Goal: Information Seeking & Learning: Check status

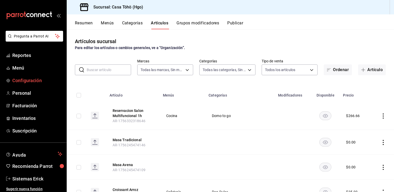
scroll to position [50, 0]
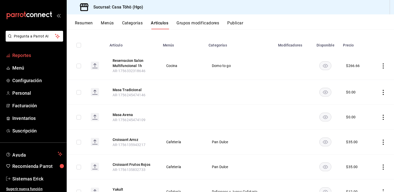
click at [27, 50] on link "Reportes" at bounding box center [33, 55] width 66 height 11
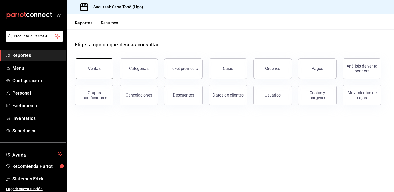
click at [92, 64] on button "Ventas" at bounding box center [94, 68] width 38 height 20
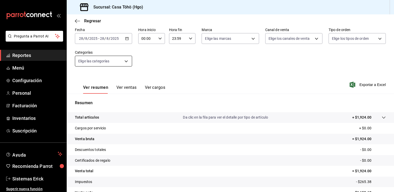
scroll to position [26, 0]
click at [119, 88] on button "Ver ventas" at bounding box center [126, 89] width 20 height 9
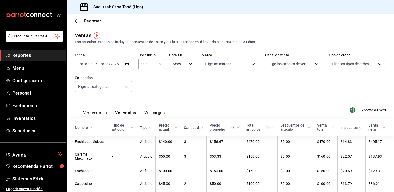
click at [125, 63] on \(Stroke\) "button" at bounding box center [126, 64] width 3 height 3
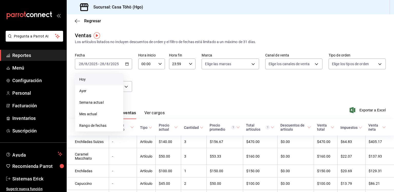
click at [93, 84] on li "Hoy" at bounding box center [99, 80] width 48 height 12
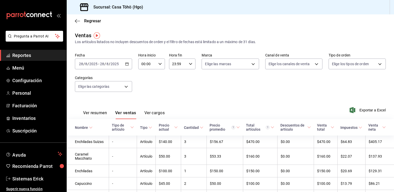
click at [158, 64] on icon "button" at bounding box center [160, 64] width 4 height 4
click at [144, 90] on button "19" at bounding box center [143, 89] width 11 height 10
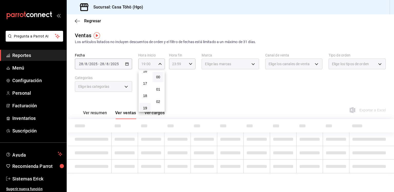
scroll to position [202, 0]
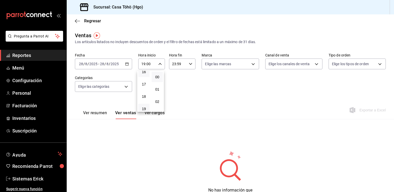
click at [149, 73] on button "16" at bounding box center [143, 72] width 11 height 10
click at [159, 75] on span "30" at bounding box center [157, 73] width 5 height 4
type input "16:30"
click at [176, 66] on div at bounding box center [197, 96] width 394 height 192
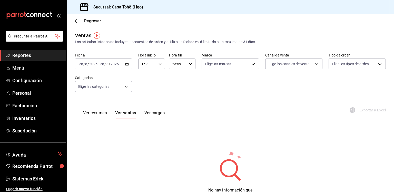
click at [180, 65] on input "23:59" at bounding box center [178, 64] width 18 height 10
click at [176, 97] on span "17" at bounding box center [174, 96] width 5 height 4
type input "17:59"
click at [115, 62] on div at bounding box center [197, 96] width 394 height 192
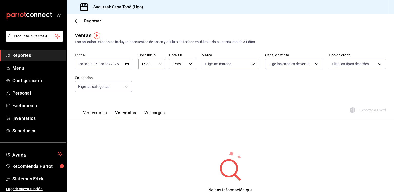
click at [122, 63] on div "[DATE] [DATE] - [DATE] [DATE]" at bounding box center [103, 63] width 57 height 11
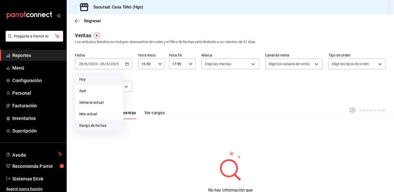
click at [94, 120] on li "Rango de fechas" at bounding box center [99, 126] width 48 height 12
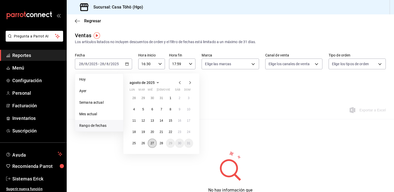
click at [152, 140] on button "27" at bounding box center [152, 142] width 9 height 9
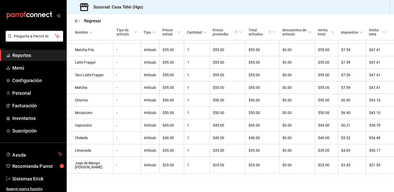
scroll to position [346, 0]
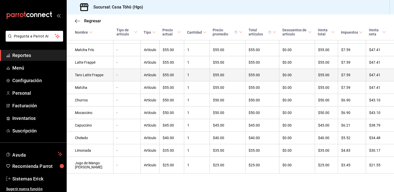
click at [150, 81] on td "Artículo" at bounding box center [149, 75] width 19 height 13
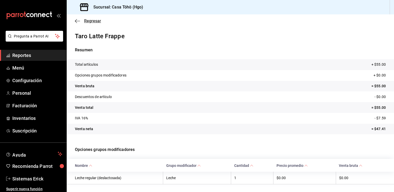
click at [75, 22] on icon "button" at bounding box center [77, 21] width 5 height 5
click at [79, 18] on span "Regresar" at bounding box center [88, 20] width 26 height 5
click at [75, 21] on icon "button" at bounding box center [76, 21] width 2 height 4
click at [77, 19] on icon "button" at bounding box center [77, 21] width 5 height 5
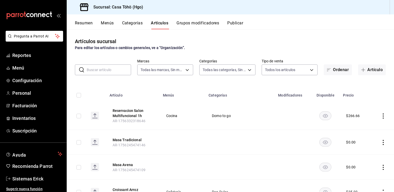
type input "3863094e-80de-4485-9a79-27000a153f73"
type input "d4618589-854c-42fb-9199-aab4cec7b855,28f2b0a5-eb9c-4e50-8eb7-b6e34f5562dd,e7c48…"
click at [86, 22] on button "Resumen" at bounding box center [84, 24] width 18 height 9
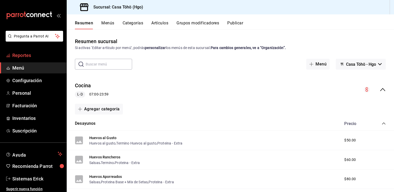
click at [36, 50] on link "Reportes" at bounding box center [33, 55] width 66 height 11
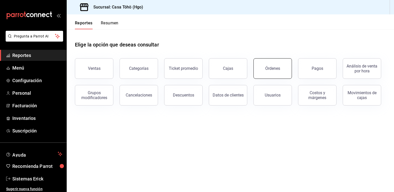
click at [282, 67] on button "Órdenes" at bounding box center [272, 68] width 38 height 20
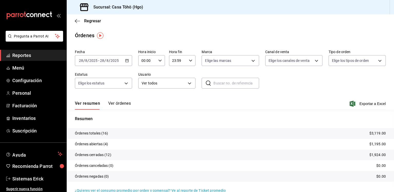
click at [128, 59] on icon "button" at bounding box center [127, 61] width 4 height 4
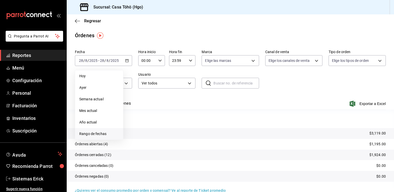
click at [92, 135] on span "Rango de fechas" at bounding box center [99, 133] width 40 height 5
click at [152, 137] on button "27" at bounding box center [152, 139] width 9 height 9
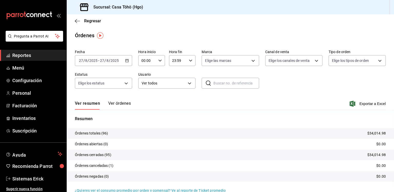
click at [155, 61] on input "00:00" at bounding box center [147, 60] width 18 height 10
click at [143, 86] on span "16" at bounding box center [143, 84] width 5 height 4
click at [146, 84] on span "17" at bounding box center [143, 83] width 5 height 4
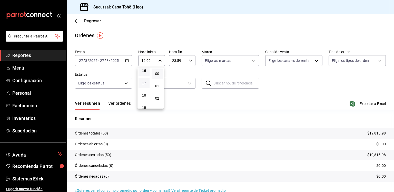
type input "17:00"
click at [183, 62] on div at bounding box center [197, 96] width 394 height 192
click at [183, 62] on input "23:59" at bounding box center [178, 60] width 18 height 10
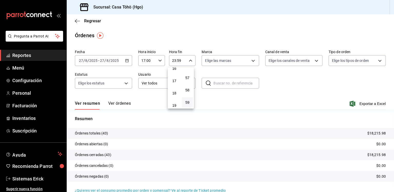
scroll to position [201, 0]
click at [176, 83] on span "17" at bounding box center [174, 81] width 5 height 4
type input "17:59"
click at [187, 101] on span "59" at bounding box center [187, 102] width 5 height 4
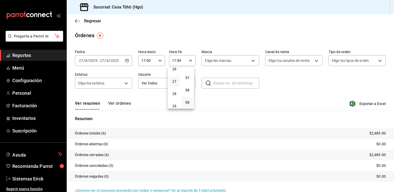
click at [149, 96] on div at bounding box center [197, 96] width 394 height 192
drag, startPoint x: 78, startPoint y: 26, endPoint x: 78, endPoint y: 22, distance: 3.8
click at [78, 22] on div "Regresar" at bounding box center [230, 20] width 327 height 13
click at [78, 22] on icon "button" at bounding box center [77, 21] width 5 height 5
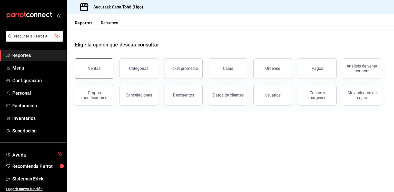
click at [96, 64] on button "Ventas" at bounding box center [94, 68] width 38 height 20
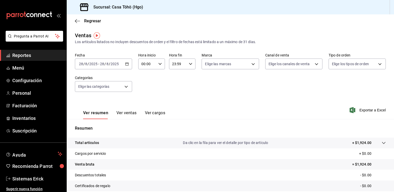
click at [125, 64] on icon "button" at bounding box center [127, 64] width 4 height 4
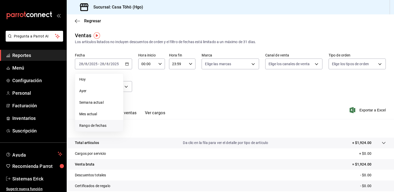
click at [100, 121] on li "Rango de fechas" at bounding box center [99, 126] width 48 height 12
click at [154, 140] on button "27" at bounding box center [152, 142] width 9 height 9
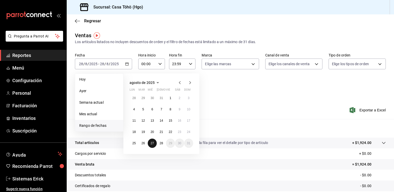
click at [154, 140] on button "27" at bounding box center [152, 142] width 9 height 9
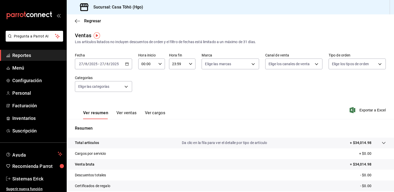
click at [157, 58] on div "Hora inicio 00:00 Hora inicio" at bounding box center [151, 61] width 27 height 16
click at [192, 178] on span "17" at bounding box center [191, 176] width 4 height 4
type input "17:00"
click at [178, 61] on div at bounding box center [197, 96] width 394 height 192
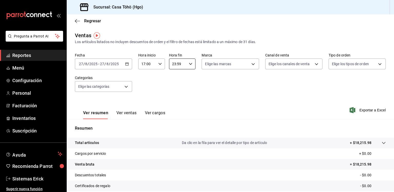
click at [178, 61] on input "23:59" at bounding box center [178, 64] width 18 height 10
click at [176, 101] on button "18" at bounding box center [174, 100] width 11 height 10
click at [176, 90] on span "17" at bounding box center [174, 88] width 5 height 4
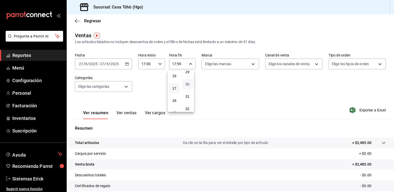
scroll to position [362, 0]
click at [187, 86] on span "30" at bounding box center [187, 84] width 5 height 4
type input "17:30"
click at [120, 117] on div at bounding box center [197, 96] width 394 height 192
click at [125, 115] on button "Ver ventas" at bounding box center [126, 114] width 20 height 9
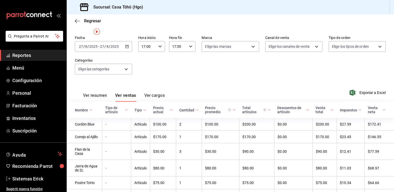
scroll to position [18, 0]
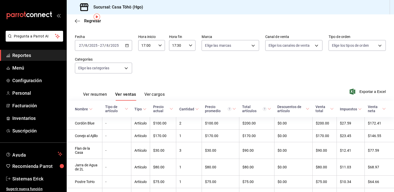
click at [154, 46] on input "17:00" at bounding box center [147, 45] width 18 height 10
click at [145, 56] on button "16" at bounding box center [143, 51] width 11 height 10
type input "16:00"
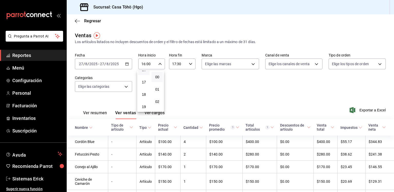
click at [208, 88] on div at bounding box center [197, 96] width 394 height 192
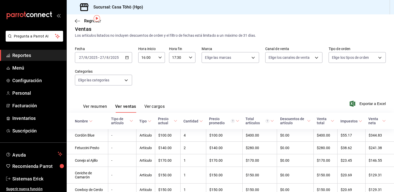
scroll to position [3, 0]
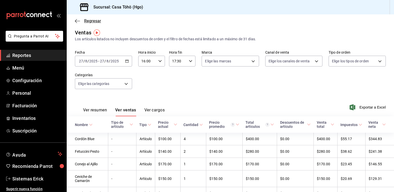
click at [78, 23] on icon "button" at bounding box center [77, 21] width 5 height 5
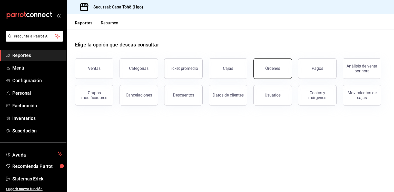
click at [262, 77] on button "Órdenes" at bounding box center [272, 68] width 38 height 20
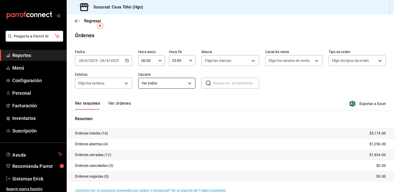
scroll to position [9, 0]
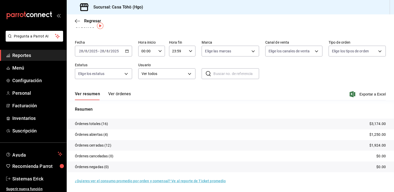
click at [220, 77] on input "text" at bounding box center [235, 73] width 45 height 10
click at [117, 93] on button "Ver órdenes" at bounding box center [119, 95] width 23 height 9
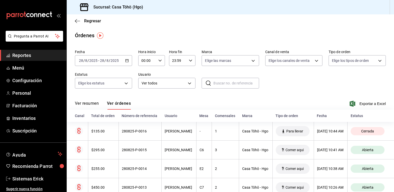
click at [130, 62] on div "[DATE] [DATE] - [DATE] [DATE]" at bounding box center [103, 60] width 57 height 11
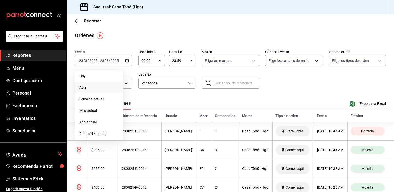
click at [109, 86] on span "Ayer" at bounding box center [99, 87] width 40 height 5
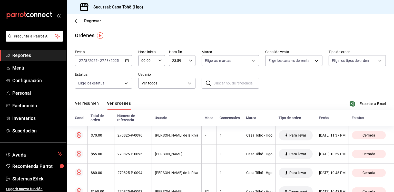
click at [160, 60] on icon "button" at bounding box center [160, 61] width 4 height 4
click at [147, 79] on button "16" at bounding box center [143, 76] width 11 height 10
type input "16:00"
click at [180, 63] on div at bounding box center [197, 96] width 394 height 192
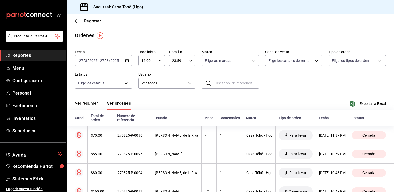
click at [187, 62] on div "23:59 Hora fin" at bounding box center [182, 60] width 27 height 11
click at [177, 91] on button "17" at bounding box center [174, 89] width 11 height 10
type input "17:59"
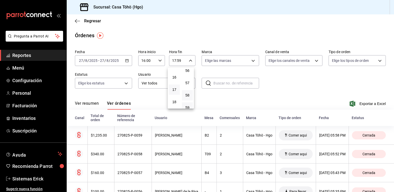
scroll to position [709, 0]
click at [208, 71] on div at bounding box center [197, 96] width 394 height 192
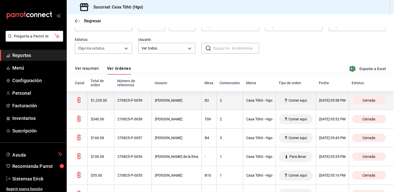
scroll to position [39, 0]
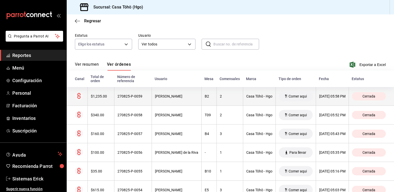
click at [220, 95] on div "2" at bounding box center [230, 96] width 20 height 4
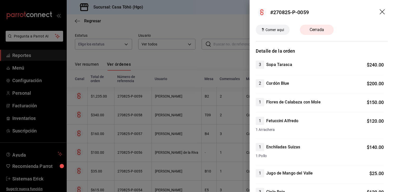
click at [211, 117] on div at bounding box center [197, 96] width 394 height 192
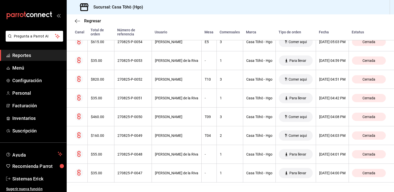
scroll to position [197, 0]
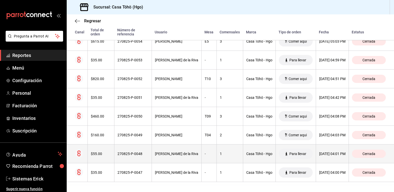
click at [223, 157] on th "1" at bounding box center [229, 153] width 26 height 19
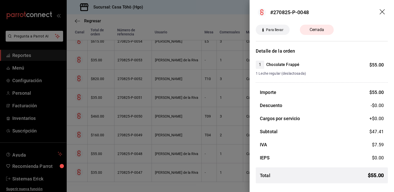
click at [210, 140] on div at bounding box center [197, 96] width 394 height 192
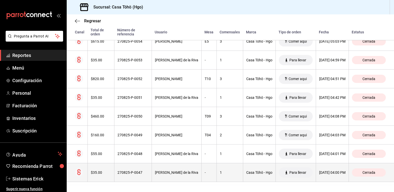
click at [216, 169] on th "1" at bounding box center [229, 172] width 26 height 19
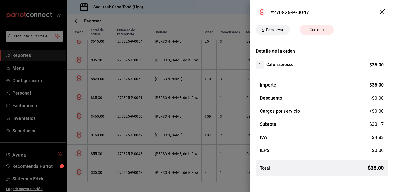
click at [211, 121] on div at bounding box center [197, 96] width 394 height 192
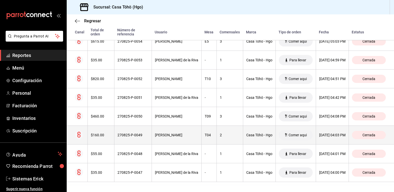
click at [220, 133] on div "2" at bounding box center [230, 135] width 20 height 4
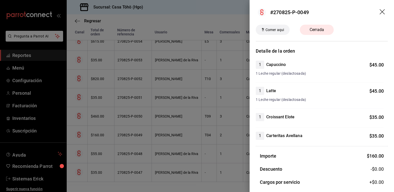
click at [215, 97] on div at bounding box center [197, 96] width 394 height 192
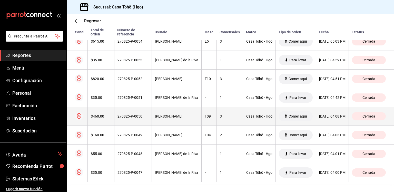
click at [203, 120] on th "T09" at bounding box center [208, 116] width 15 height 19
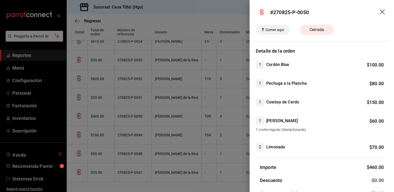
click at [222, 83] on div at bounding box center [197, 96] width 394 height 192
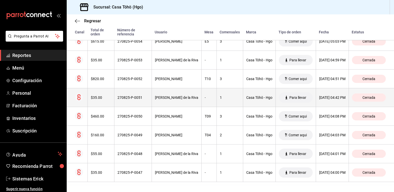
click at [216, 95] on th "1" at bounding box center [229, 97] width 26 height 19
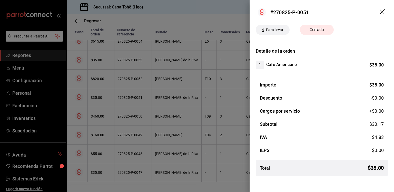
click at [228, 77] on div at bounding box center [197, 96] width 394 height 192
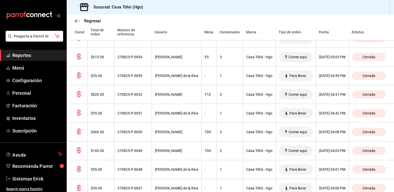
scroll to position [176, 0]
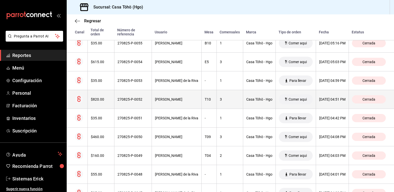
click at [219, 92] on th "3" at bounding box center [229, 99] width 26 height 19
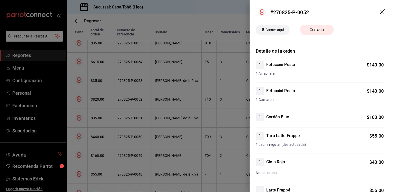
click at [226, 76] on div at bounding box center [197, 96] width 394 height 192
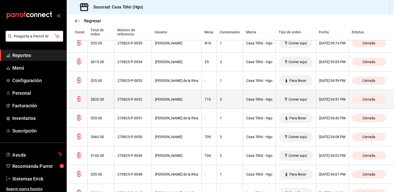
click at [216, 95] on th "3" at bounding box center [229, 99] width 26 height 19
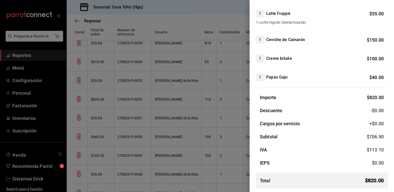
click at [175, 84] on div at bounding box center [197, 96] width 394 height 192
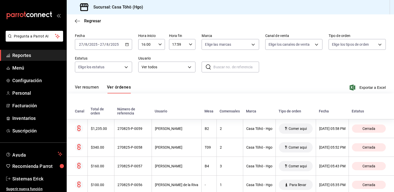
scroll to position [0, 0]
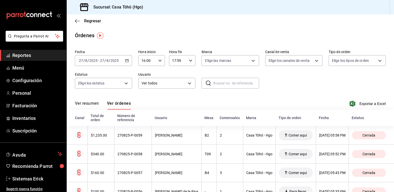
click at [24, 13] on icon "mailbox folders" at bounding box center [29, 16] width 46 height 8
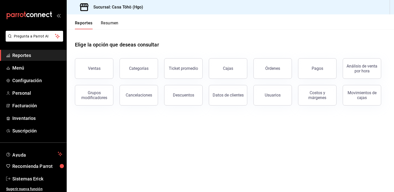
click at [112, 78] on div "Ventas" at bounding box center [91, 65] width 45 height 27
click at [107, 77] on button "Ventas" at bounding box center [94, 68] width 38 height 20
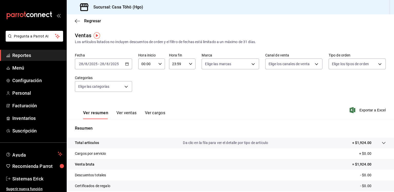
click at [34, 14] on icon "mailbox folders" at bounding box center [35, 15] width 3 height 4
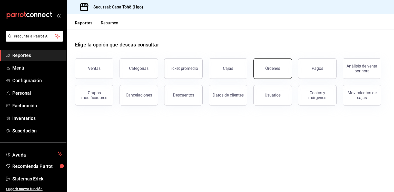
click at [268, 68] on div "Órdenes" at bounding box center [272, 68] width 15 height 5
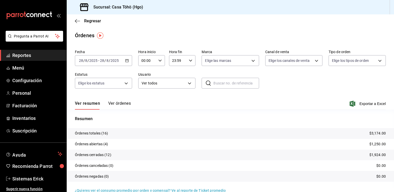
scroll to position [9, 0]
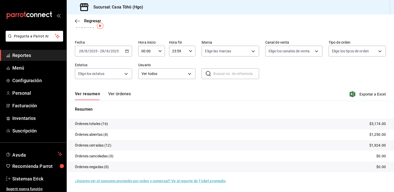
click at [128, 50] on div "[DATE] [DATE] - [DATE] [DATE]" at bounding box center [103, 51] width 57 height 11
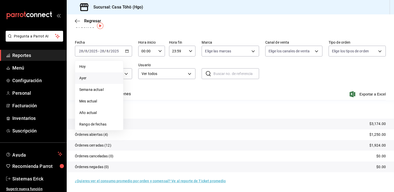
click at [111, 81] on li "Ayer" at bounding box center [99, 78] width 48 height 12
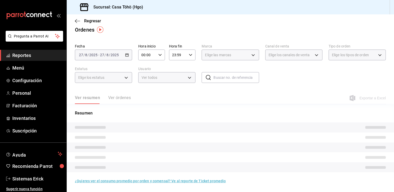
scroll to position [9, 0]
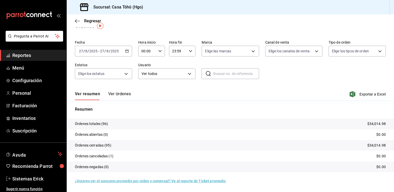
click at [155, 55] on div "00:00 Hora inicio" at bounding box center [151, 51] width 27 height 11
click at [143, 86] on button "16" at bounding box center [143, 87] width 11 height 10
type input "16:00"
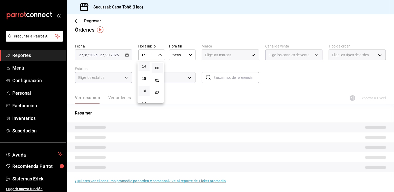
scroll to position [9, 0]
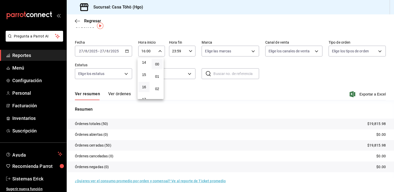
click at [178, 49] on div at bounding box center [197, 96] width 394 height 192
click at [183, 49] on input "23:59" at bounding box center [178, 51] width 18 height 10
click at [177, 77] on button "17" at bounding box center [174, 71] width 11 height 10
type input "17:59"
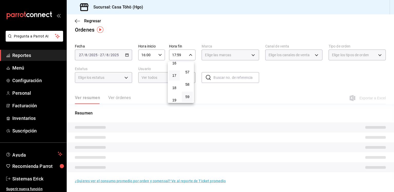
scroll to position [9, 0]
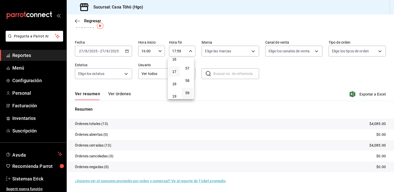
click at [124, 99] on div at bounding box center [197, 96] width 394 height 192
click at [124, 98] on button "Ver órdenes" at bounding box center [119, 95] width 23 height 9
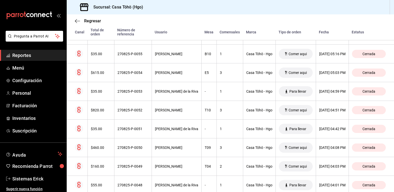
scroll to position [165, 0]
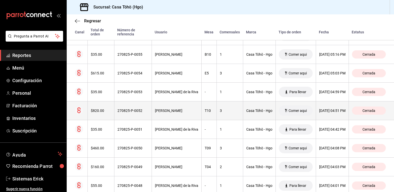
click at [201, 116] on th "T10" at bounding box center [208, 110] width 15 height 19
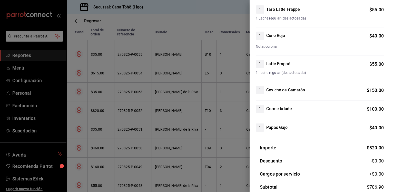
scroll to position [176, 0]
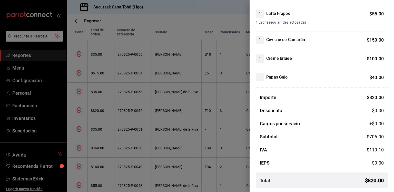
click at [220, 112] on div at bounding box center [197, 96] width 394 height 192
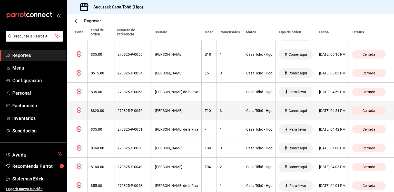
scroll to position [147, 0]
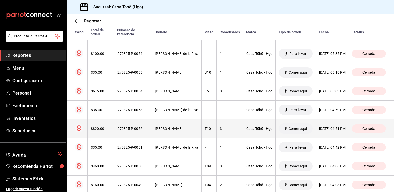
click at [201, 110] on th "-" at bounding box center [208, 109] width 15 height 19
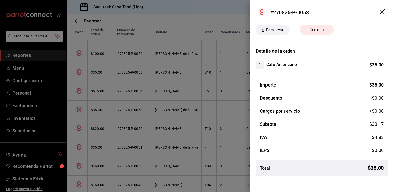
click at [208, 93] on div at bounding box center [197, 96] width 394 height 192
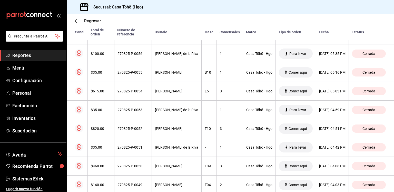
click at [216, 93] on th "3" at bounding box center [229, 91] width 26 height 19
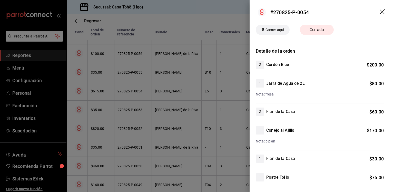
click at [228, 93] on div at bounding box center [197, 96] width 394 height 192
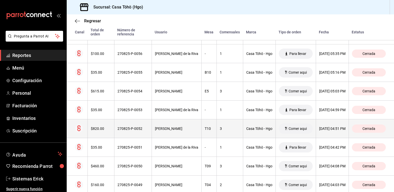
click at [220, 127] on div "3" at bounding box center [230, 128] width 20 height 4
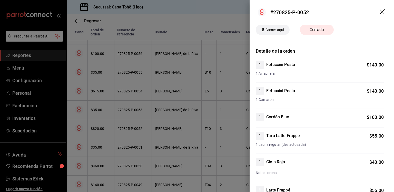
click at [226, 104] on div at bounding box center [197, 96] width 394 height 192
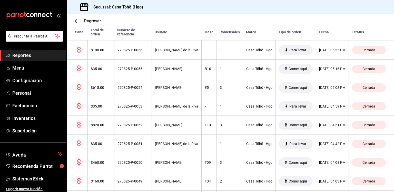
scroll to position [152, 0]
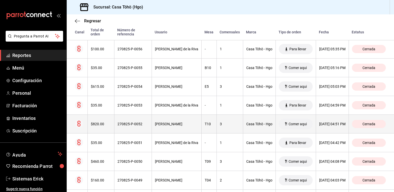
click at [151, 119] on th "[PERSON_NAME]" at bounding box center [176, 124] width 50 height 19
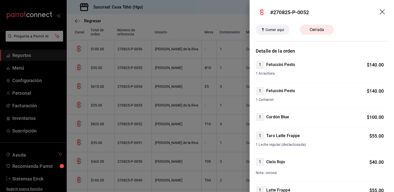
click at [374, 14] on header "#270825-P-0052" at bounding box center [321, 12] width 144 height 25
click at [379, 14] on icon "drag" at bounding box center [382, 12] width 6 height 6
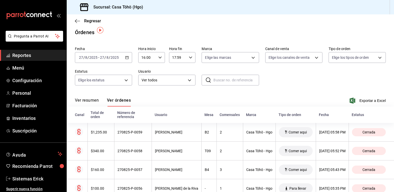
scroll to position [0, 0]
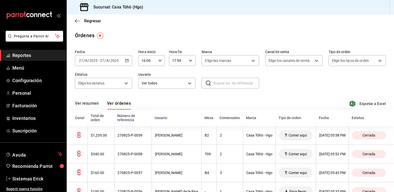
click at [162, 62] on div "16:00 Hora inicio" at bounding box center [151, 60] width 27 height 11
click at [143, 92] on button "17" at bounding box center [143, 87] width 11 height 10
type input "17:00"
drag, startPoint x: 179, startPoint y: 66, endPoint x: 187, endPoint y: 60, distance: 9.2
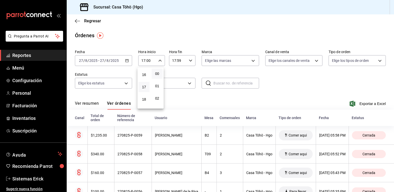
click at [187, 60] on div at bounding box center [197, 96] width 394 height 192
click at [187, 60] on div "17:59 Hora fin" at bounding box center [182, 60] width 27 height 11
click at [188, 78] on span "30" at bounding box center [187, 76] width 5 height 4
type input "17:30"
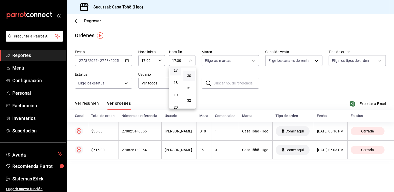
click at [275, 86] on div at bounding box center [197, 96] width 394 height 192
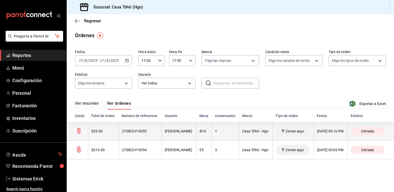
click at [218, 138] on th "1" at bounding box center [225, 131] width 27 height 19
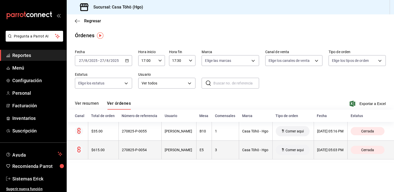
click at [184, 152] on div "[PERSON_NAME]" at bounding box center [179, 150] width 28 height 4
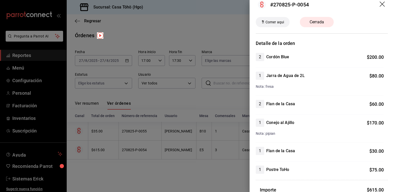
scroll to position [4, 0]
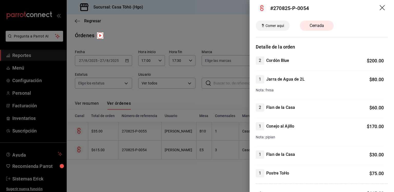
click at [218, 173] on div at bounding box center [197, 96] width 394 height 192
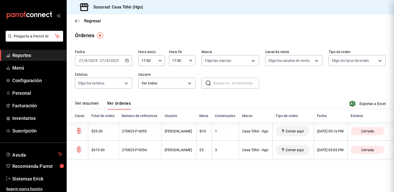
scroll to position [0, 0]
click at [373, 103] on span "Exportar a Excel" at bounding box center [367, 103] width 35 height 6
click at [42, 71] on link "Menú" at bounding box center [33, 67] width 66 height 11
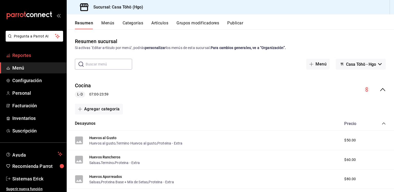
click at [22, 55] on span "Reportes" at bounding box center [37, 55] width 50 height 7
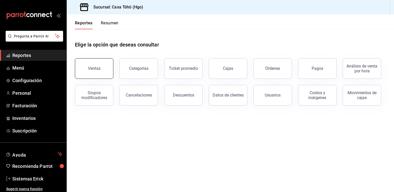
drag, startPoint x: 96, startPoint y: 56, endPoint x: 95, endPoint y: 66, distance: 9.8
click at [95, 66] on div "Ventas" at bounding box center [91, 65] width 45 height 27
click at [95, 66] on div "Ventas" at bounding box center [94, 68] width 13 height 5
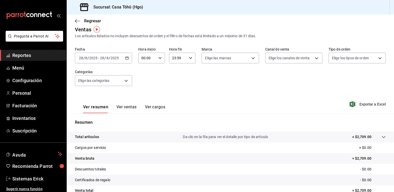
scroll to position [6, 0]
